Goal: Browse casually

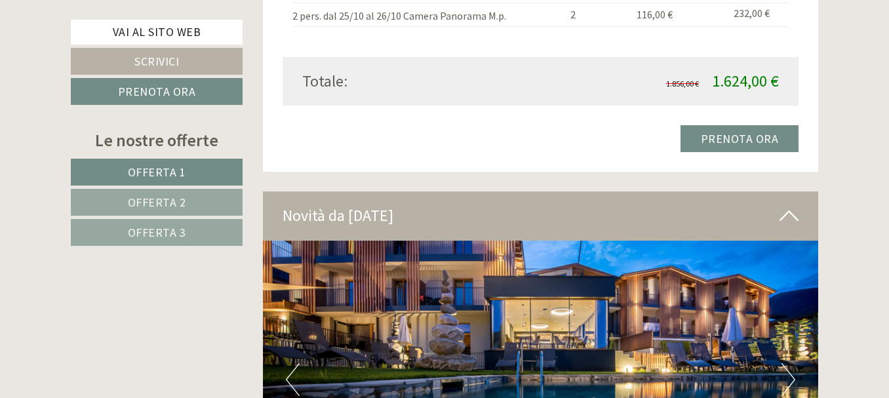
scroll to position [3751, 0]
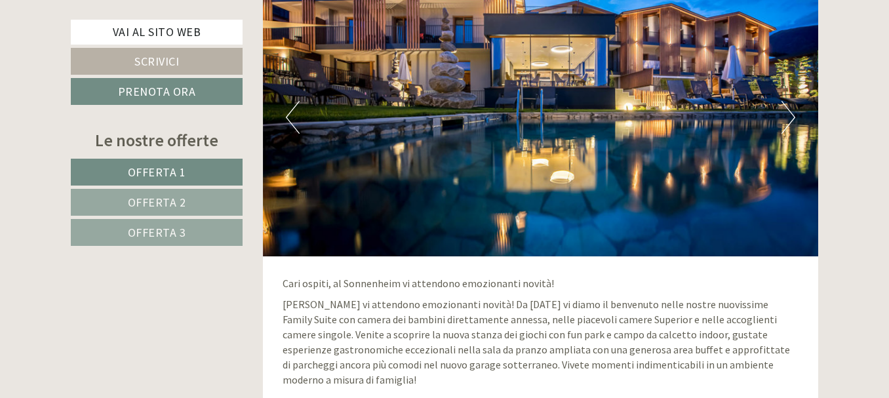
click at [783, 111] on button "Next" at bounding box center [789, 117] width 14 height 33
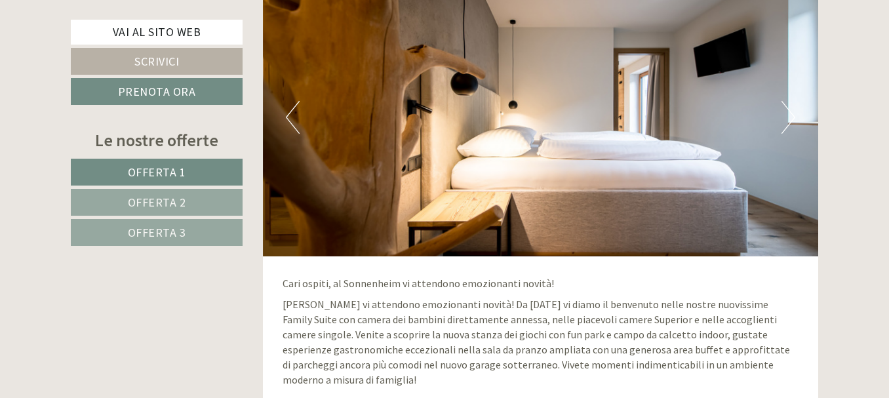
click at [789, 115] on button "Next" at bounding box center [789, 117] width 14 height 33
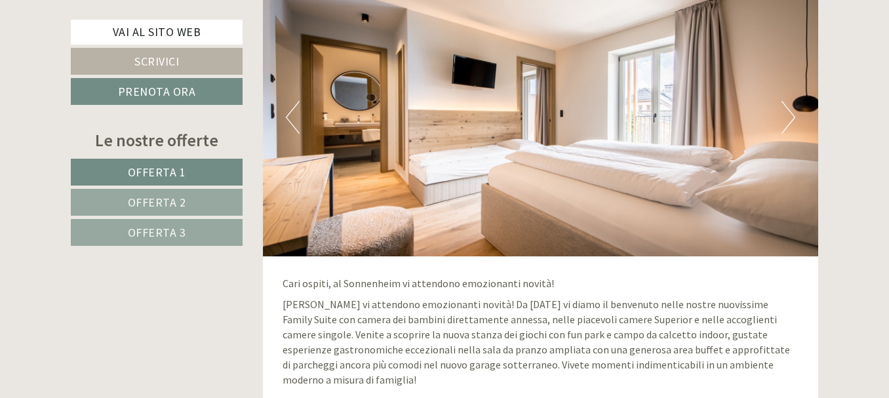
click at [789, 115] on button "Next" at bounding box center [789, 117] width 14 height 33
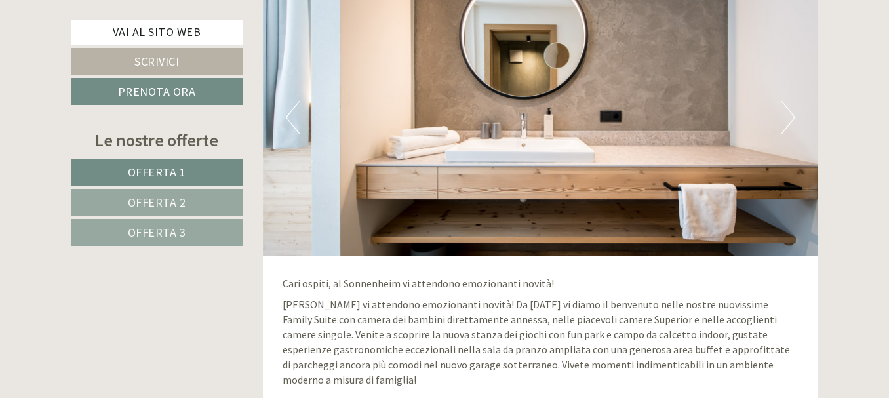
click at [789, 115] on button "Next" at bounding box center [789, 117] width 14 height 33
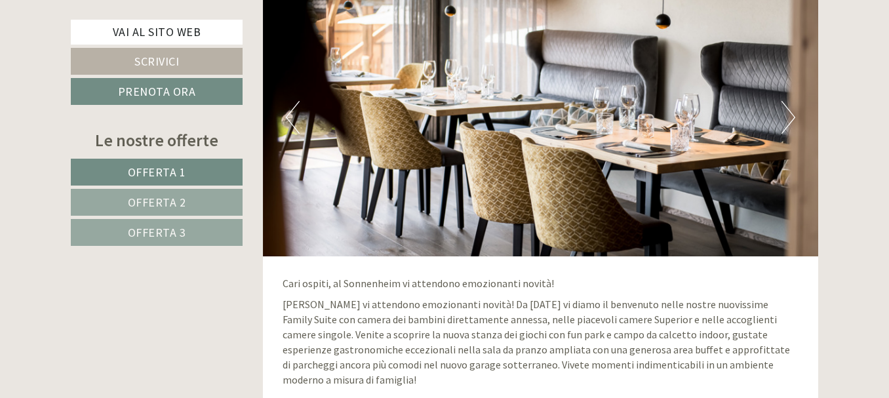
click at [789, 115] on button "Next" at bounding box center [789, 117] width 14 height 33
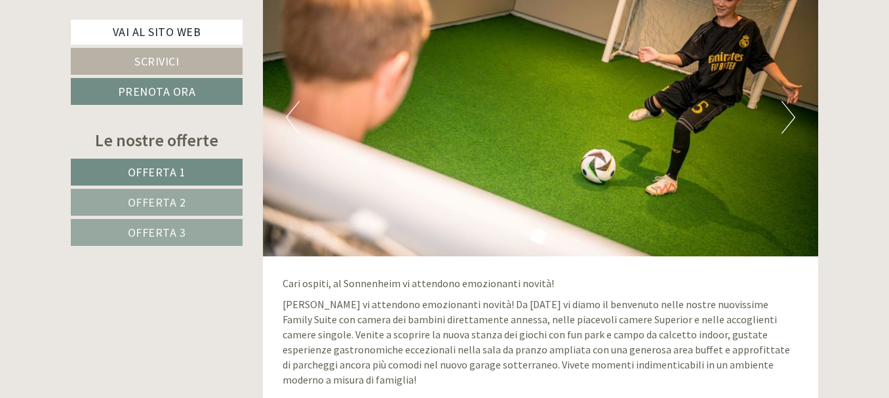
scroll to position [3554, 0]
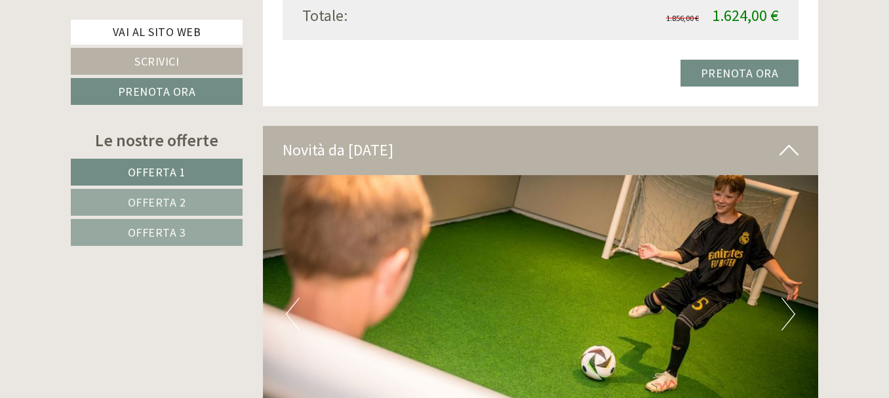
click at [789, 300] on button "Next" at bounding box center [789, 314] width 14 height 33
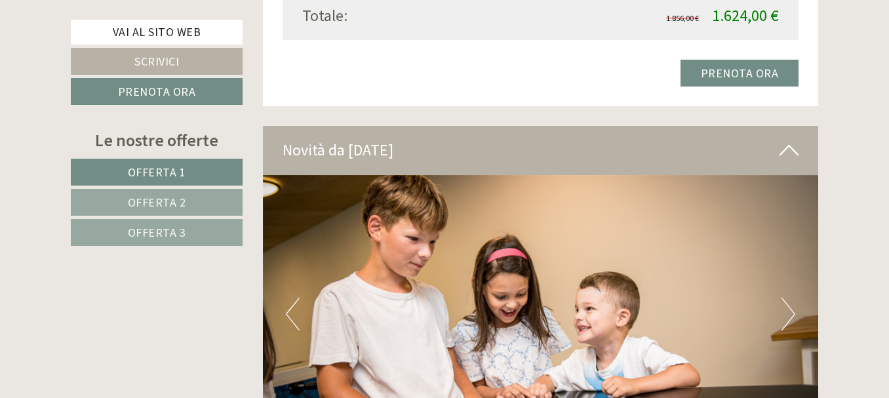
scroll to position [3685, 0]
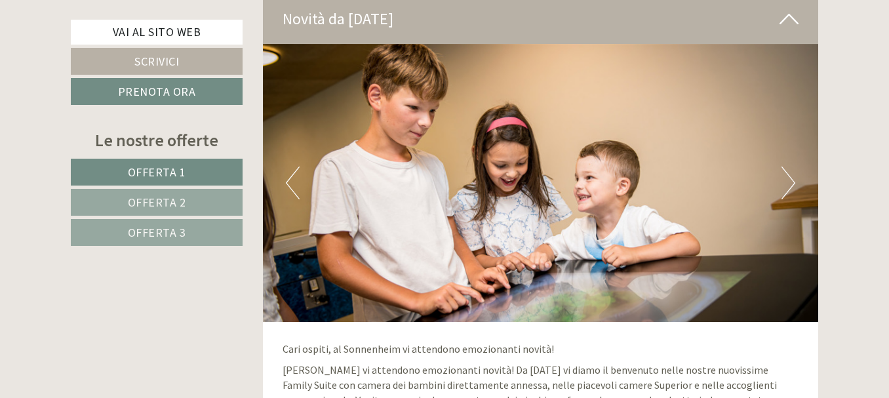
click at [783, 190] on button "Next" at bounding box center [789, 183] width 14 height 33
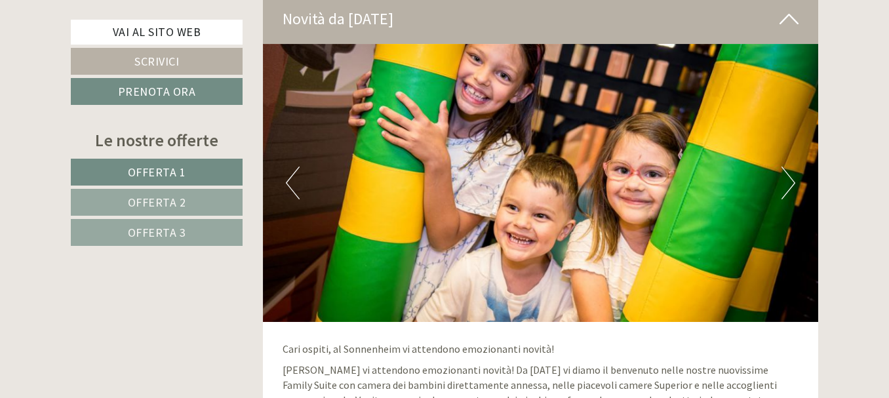
click at [783, 190] on button "Next" at bounding box center [789, 183] width 14 height 33
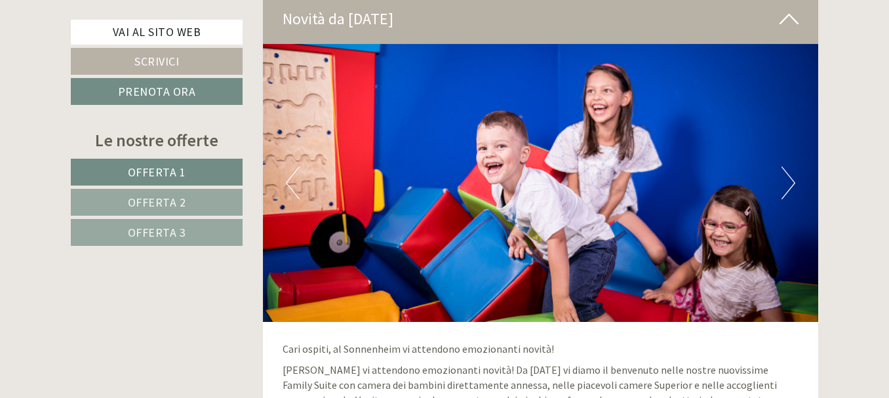
click at [783, 190] on button "Next" at bounding box center [789, 183] width 14 height 33
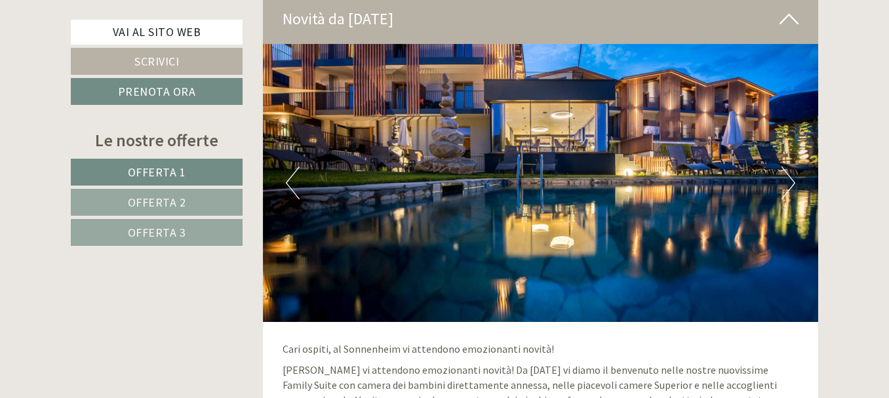
click at [783, 190] on button "Next" at bounding box center [789, 183] width 14 height 33
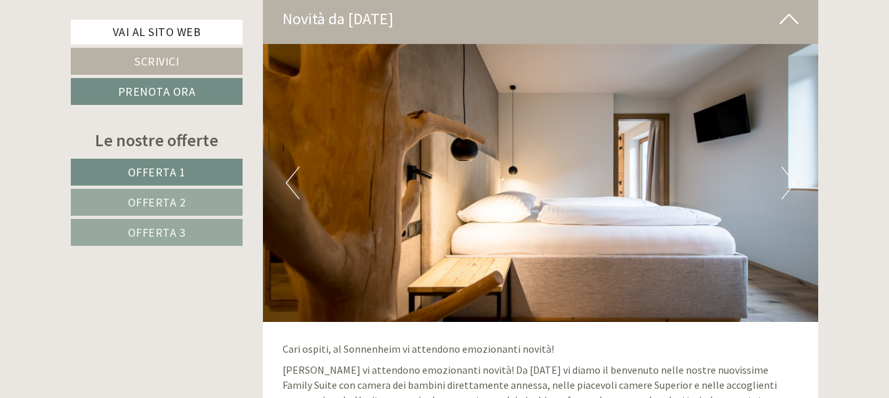
click at [783, 190] on button "Next" at bounding box center [789, 183] width 14 height 33
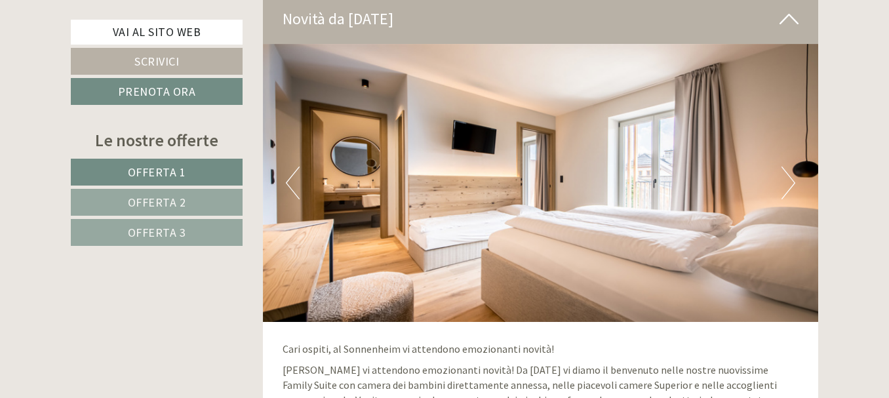
click at [783, 190] on button "Next" at bounding box center [789, 183] width 14 height 33
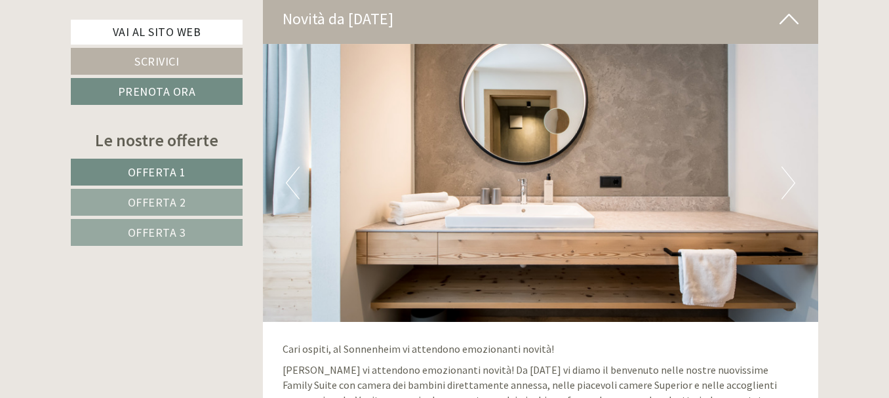
click at [783, 190] on button "Next" at bounding box center [789, 183] width 14 height 33
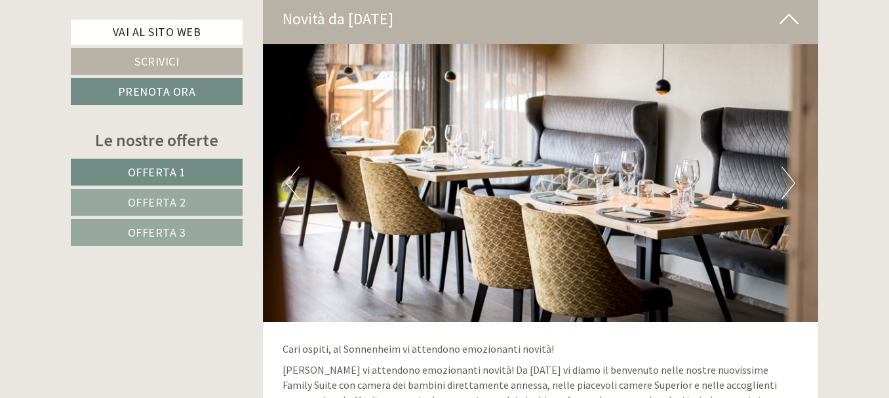
click at [783, 190] on button "Next" at bounding box center [789, 183] width 14 height 33
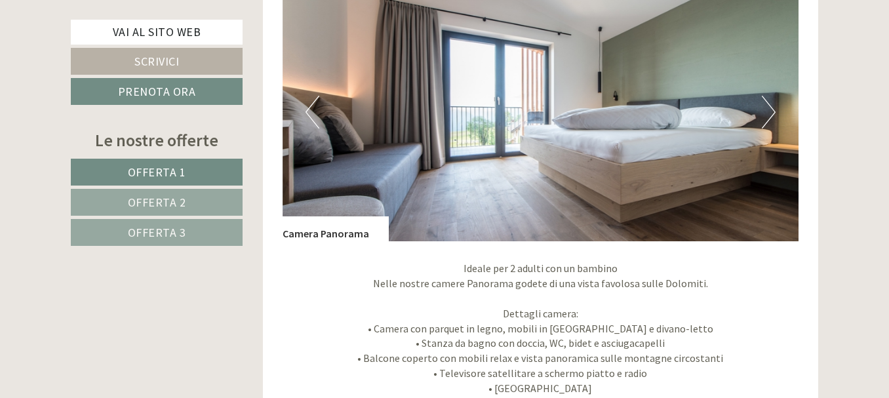
scroll to position [471, 0]
